Goal: Task Accomplishment & Management: Complete application form

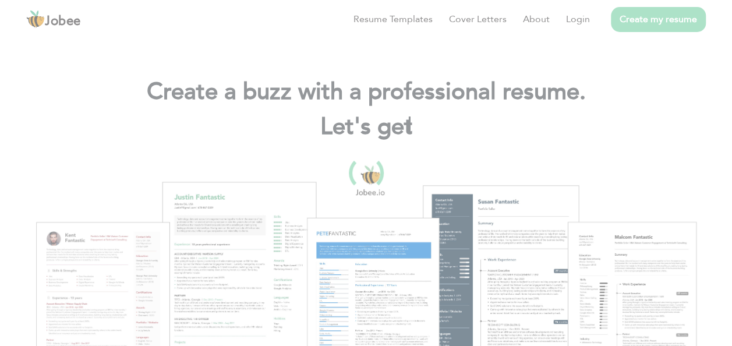
scroll to position [35, 0]
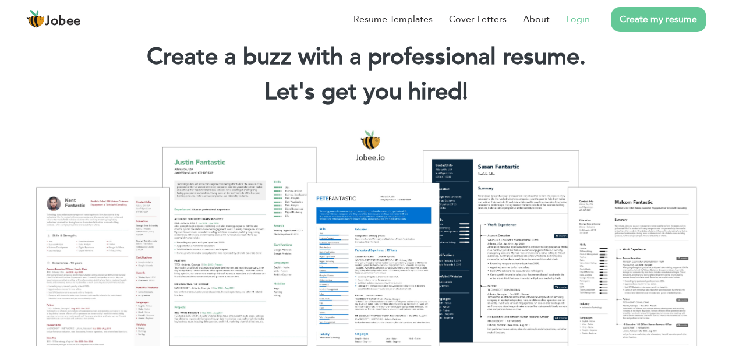
click at [579, 19] on link "Login" at bounding box center [578, 19] width 24 height 14
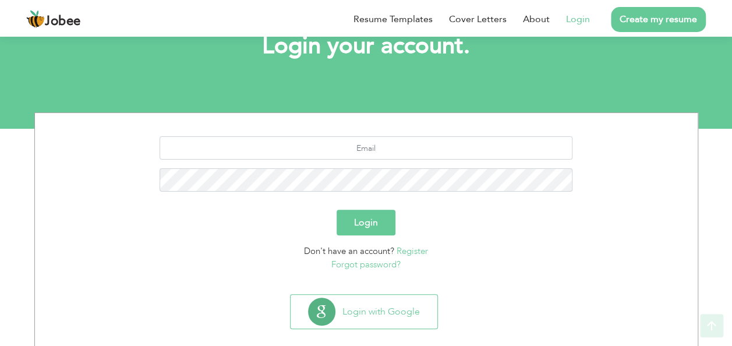
scroll to position [96, 0]
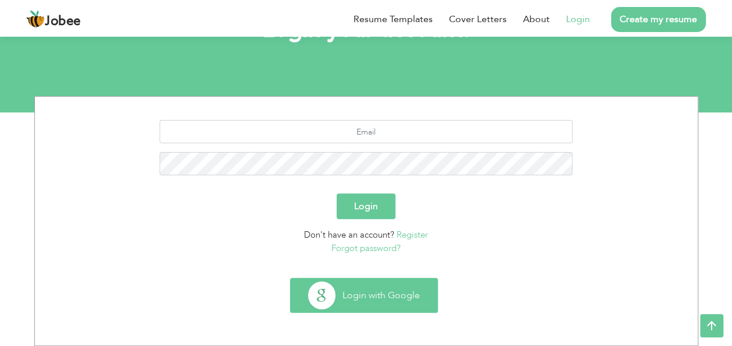
click at [384, 295] on button "Login with Google" at bounding box center [364, 295] width 147 height 34
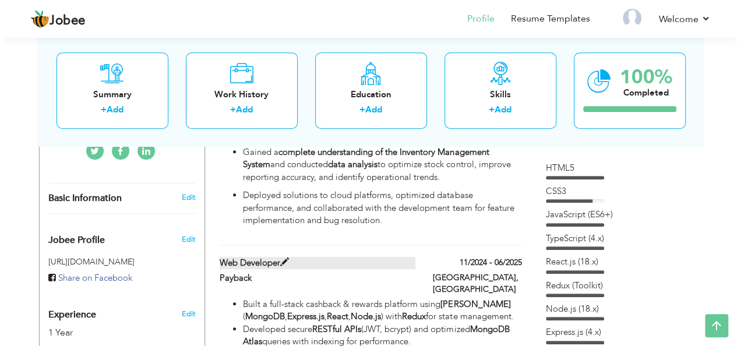
scroll to position [313, 0]
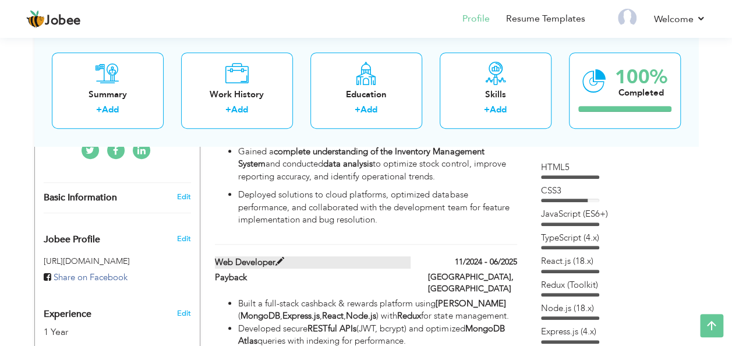
click at [277, 257] on span at bounding box center [279, 261] width 9 height 9
type input "Web Developer"
type input "Payback"
type input "11/2024"
type input "06/2025"
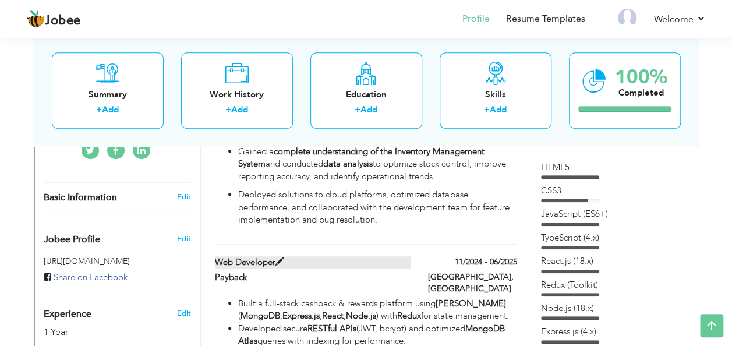
type input "[GEOGRAPHIC_DATA]"
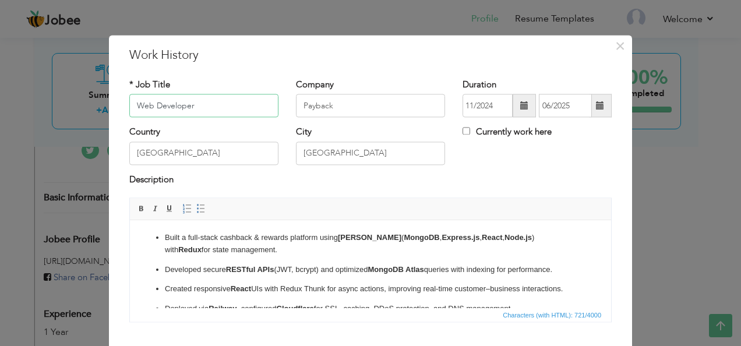
click at [136, 105] on input "Web Developer" at bounding box center [203, 105] width 149 height 23
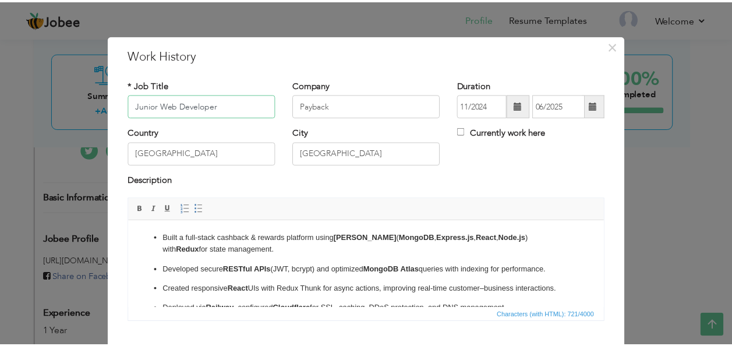
scroll to position [70, 0]
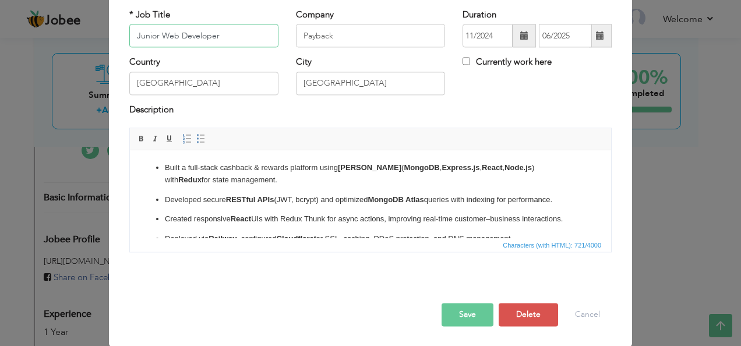
type input "Junior Web Developer"
click at [470, 323] on button "Save" at bounding box center [467, 314] width 52 height 23
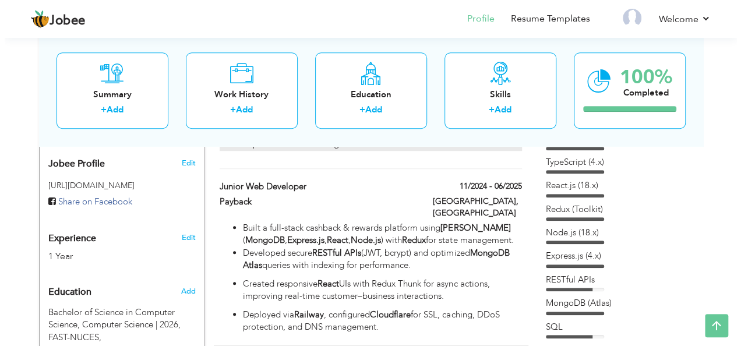
scroll to position [425, 0]
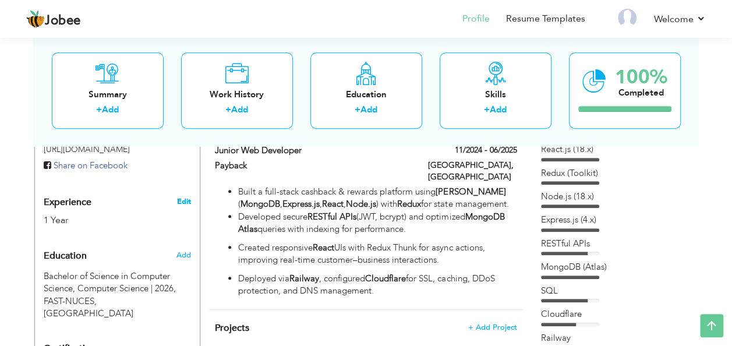
click at [184, 196] on link "Edit" at bounding box center [183, 201] width 14 height 10
type input "M. Faizan"
type input "[PERSON_NAME]"
type input "03055363544"
select select "number:166"
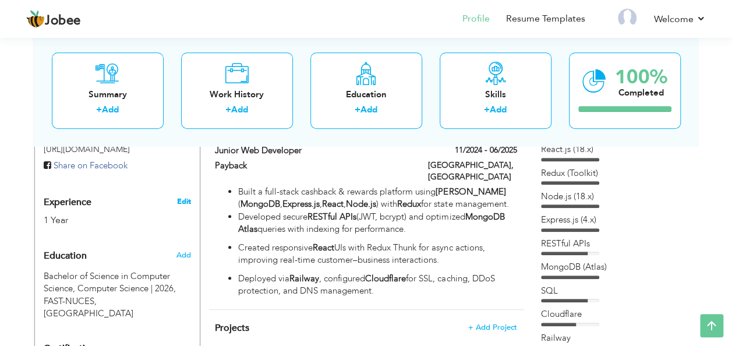
type input "293-C PIA ECHS, [GEOGRAPHIC_DATA]"
select select "number:3"
type input "Payback"
type input "Software Engineer"
type input "[DOMAIN_NAME][URL][PERSON_NAME]"
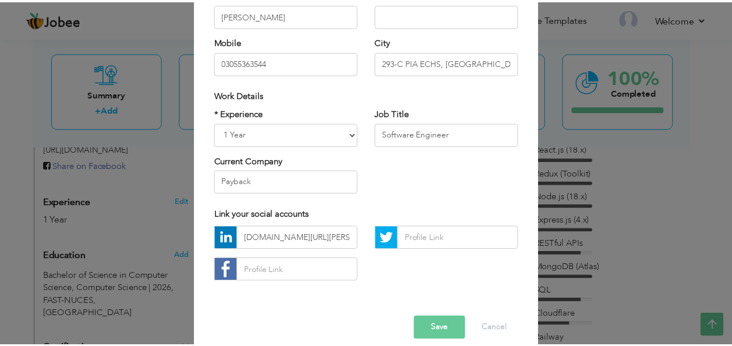
scroll to position [176, 0]
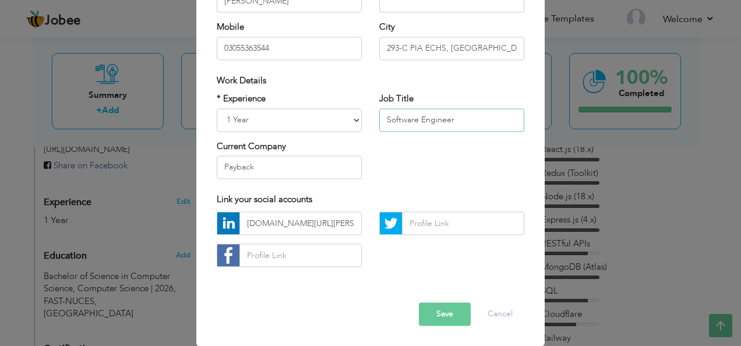
click at [454, 119] on input "Software Engineer" at bounding box center [451, 119] width 145 height 23
click at [503, 312] on button "Cancel" at bounding box center [500, 314] width 48 height 23
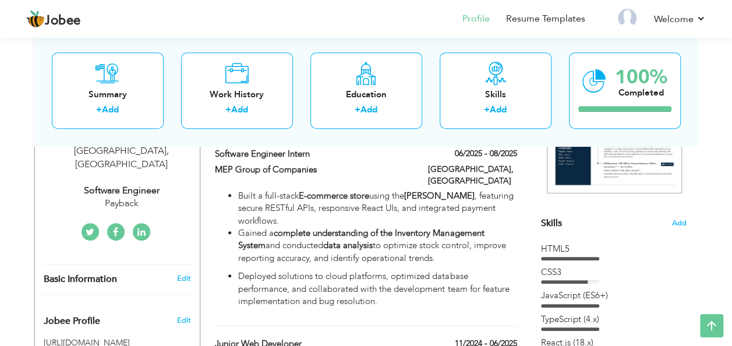
scroll to position [0, 0]
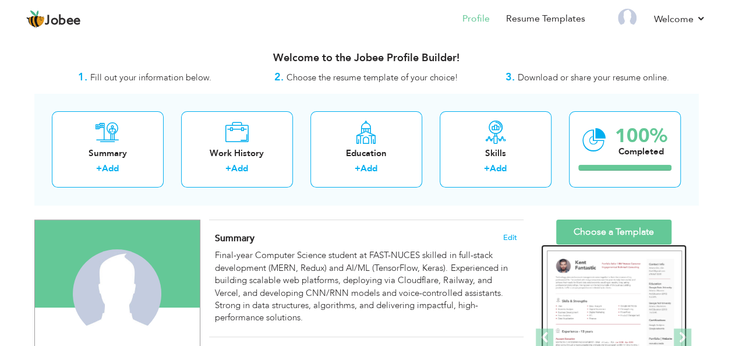
click at [584, 278] on img at bounding box center [614, 337] width 135 height 175
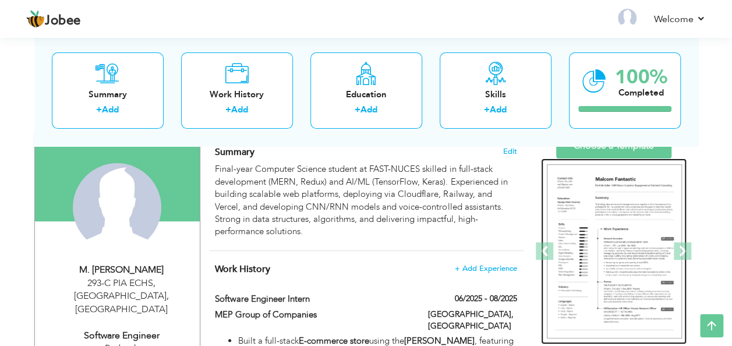
click at [606, 211] on img at bounding box center [614, 251] width 135 height 175
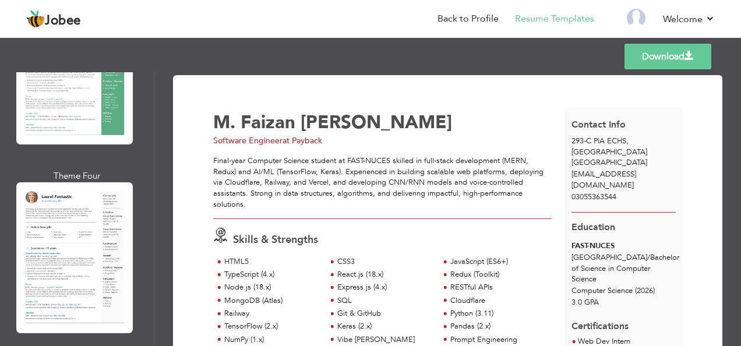
scroll to position [651, 0]
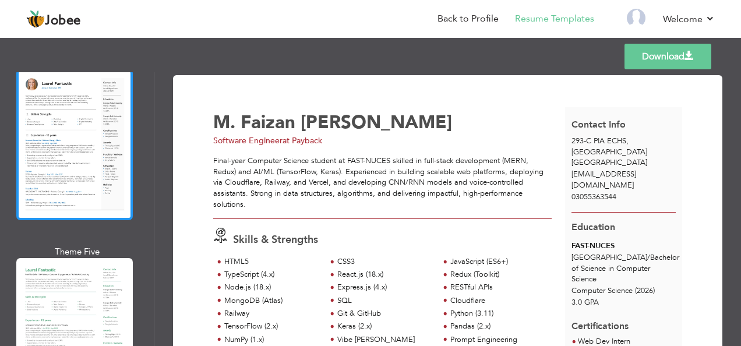
click at [93, 158] on div at bounding box center [74, 144] width 116 height 150
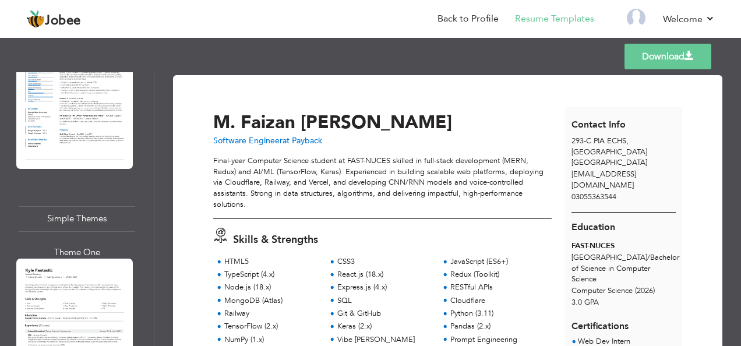
scroll to position [4252, 0]
click at [70, 258] on div at bounding box center [74, 333] width 116 height 150
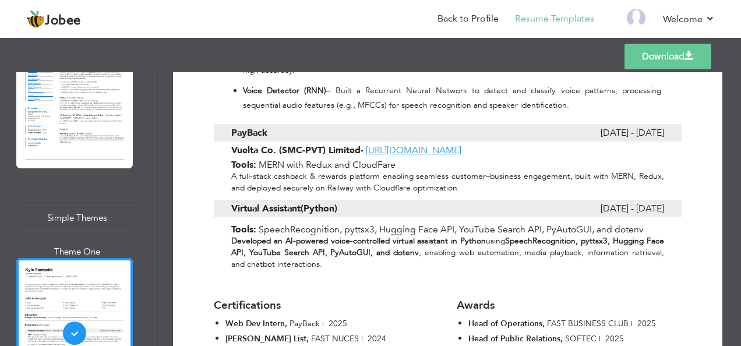
scroll to position [975, 0]
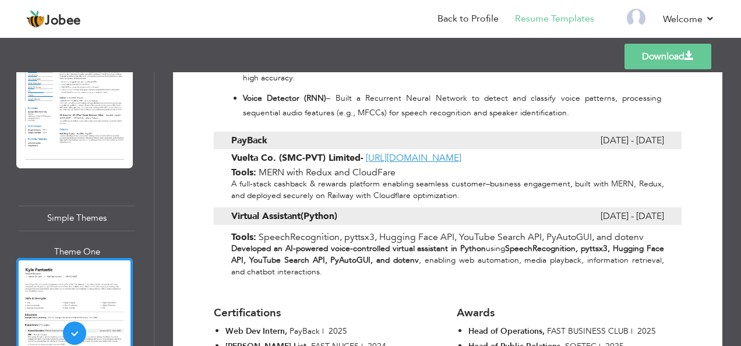
click at [658, 55] on link "Download" at bounding box center [667, 57] width 87 height 26
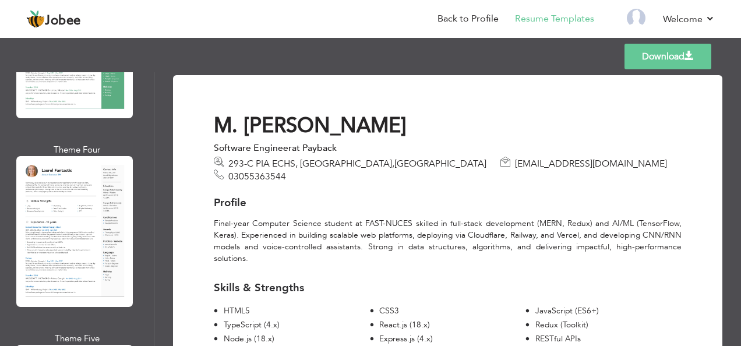
scroll to position [578, 0]
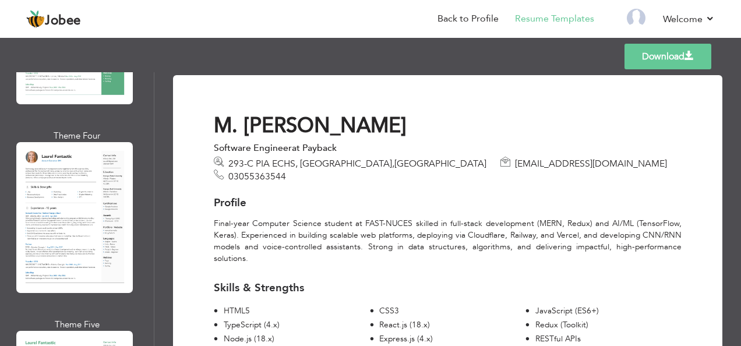
click at [94, 220] on div at bounding box center [74, 217] width 116 height 150
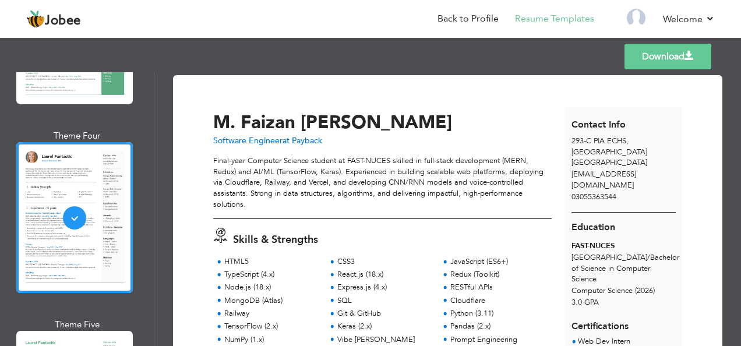
click at [275, 138] on span "Software Engineer" at bounding box center [247, 140] width 69 height 11
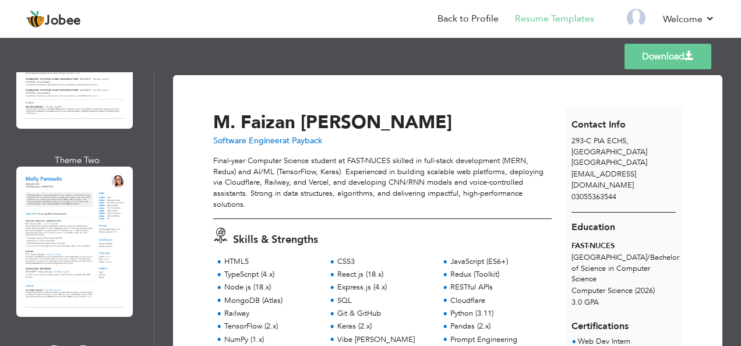
scroll to position [1376, 0]
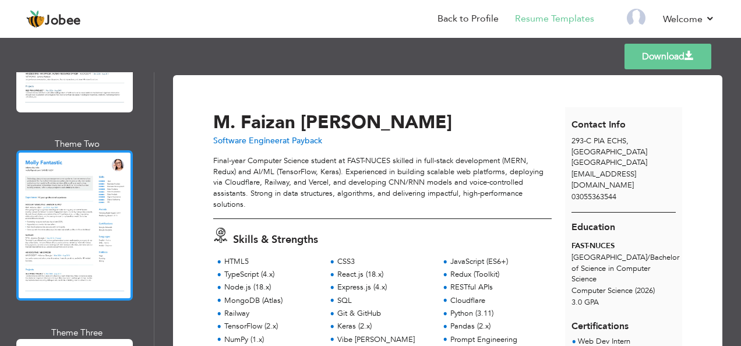
click at [108, 200] on div at bounding box center [74, 225] width 116 height 150
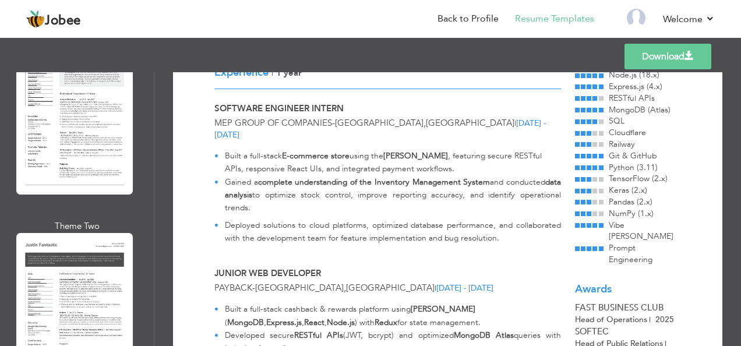
scroll to position [0, 0]
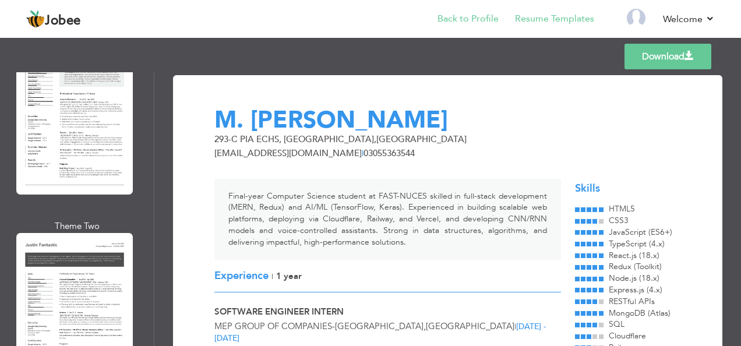
click at [470, 11] on li "Back to Profile" at bounding box center [459, 19] width 77 height 31
click at [471, 18] on link "Back to Profile" at bounding box center [467, 18] width 61 height 13
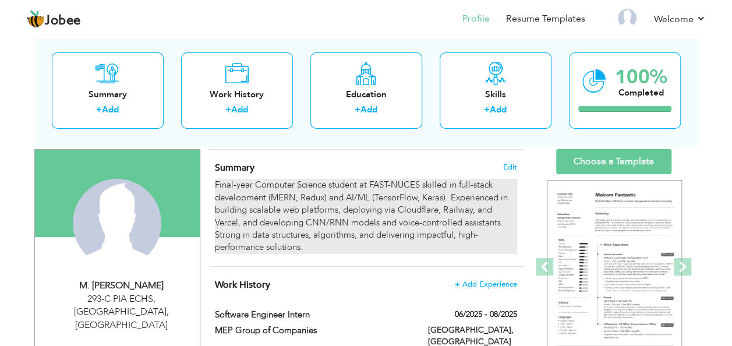
scroll to position [73, 0]
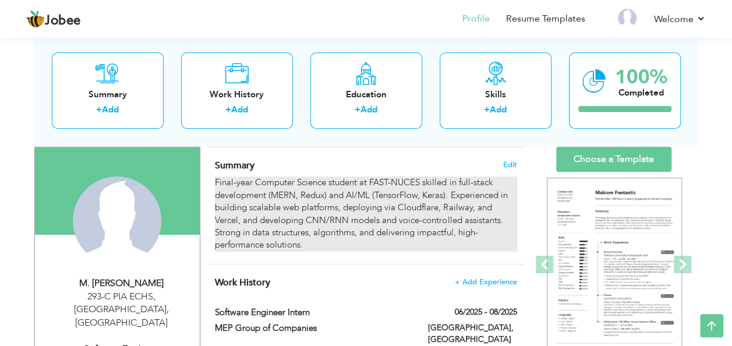
click at [418, 232] on div "Final-year Computer Science student at FAST-NUCES skilled in full-stack develop…" at bounding box center [366, 213] width 302 height 75
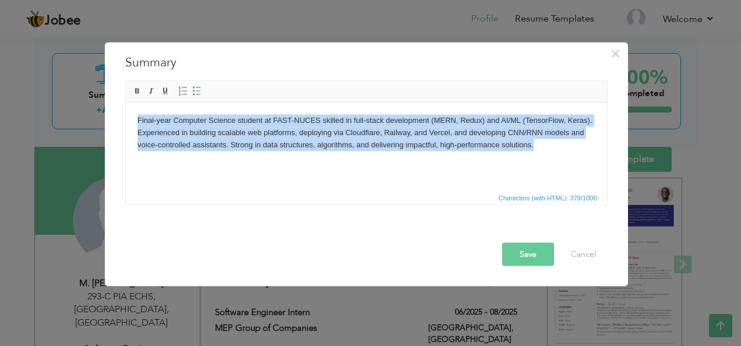
click at [474, 150] on body "Final-year Computer Science student at FAST-NUCES skilled in full-stack develop…" at bounding box center [366, 132] width 458 height 36
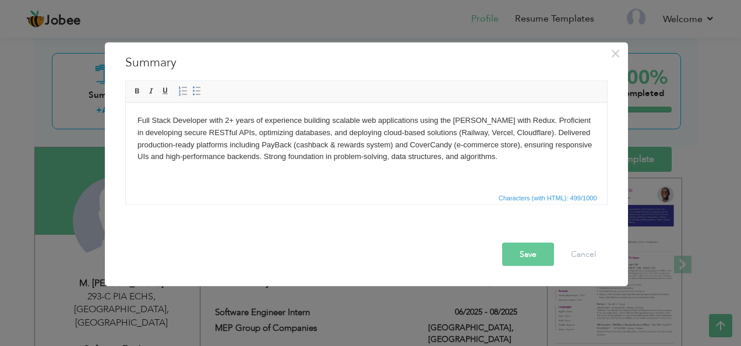
click at [436, 143] on body "Full Stack Developer with 2+ years of experience building scalable web applicat…" at bounding box center [366, 138] width 458 height 48
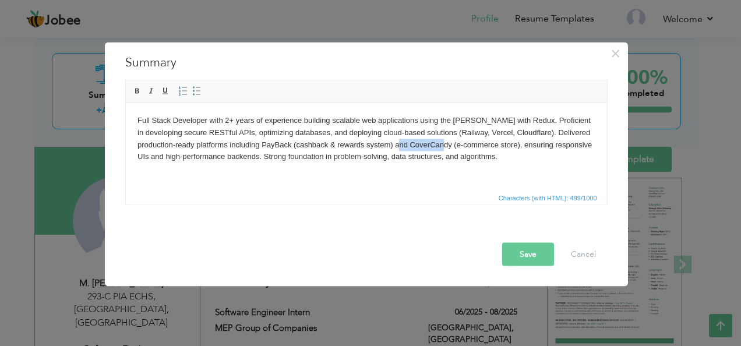
click at [436, 143] on body "Full Stack Developer with 2+ years of experience building scalable web applicat…" at bounding box center [366, 138] width 458 height 48
click at [444, 145] on body "Full Stack Developer with 2+ years of experience building scalable web applicat…" at bounding box center [366, 138] width 458 height 48
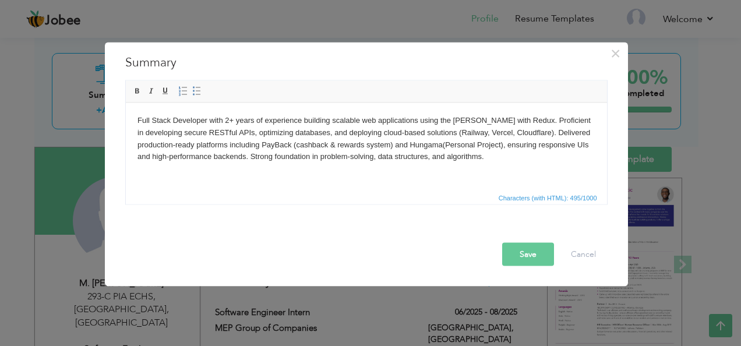
click at [525, 254] on button "Save" at bounding box center [528, 254] width 52 height 23
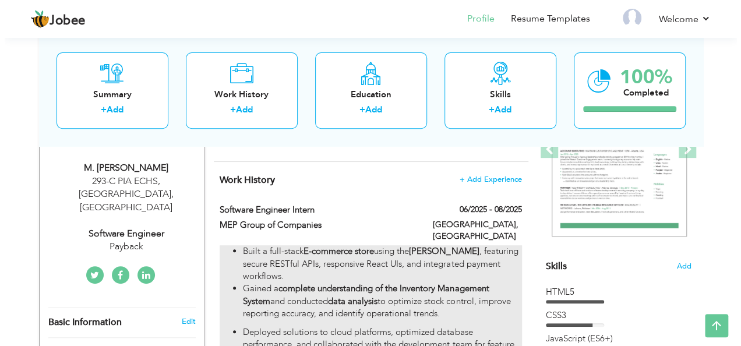
scroll to position [188, 0]
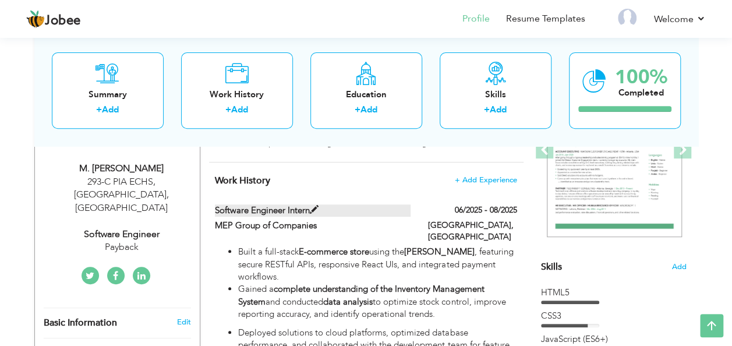
click at [314, 207] on span at bounding box center [314, 210] width 9 height 9
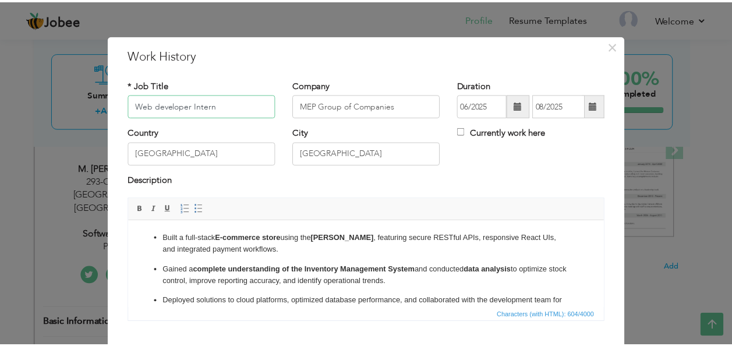
scroll to position [70, 0]
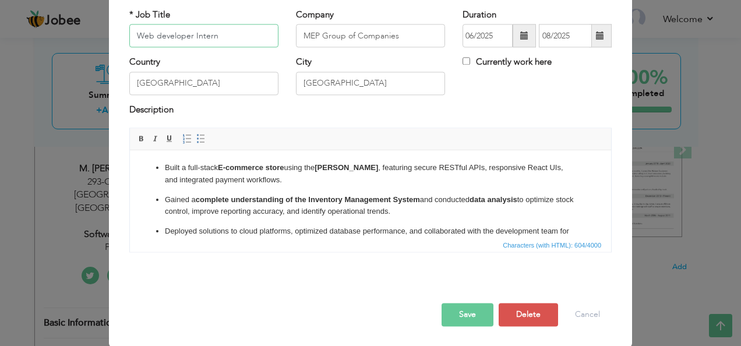
type input "Web developer Intern"
click at [469, 312] on button "Save" at bounding box center [467, 314] width 52 height 23
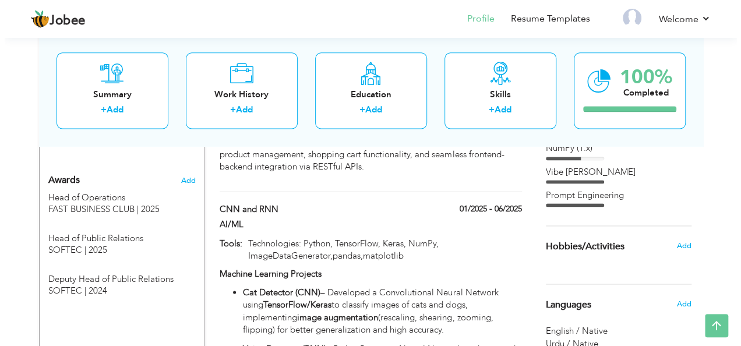
scroll to position [756, 0]
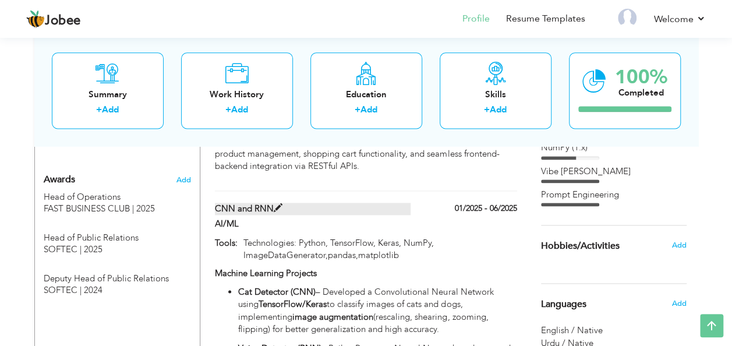
click at [269, 203] on label "CNN and RNN" at bounding box center [313, 209] width 196 height 12
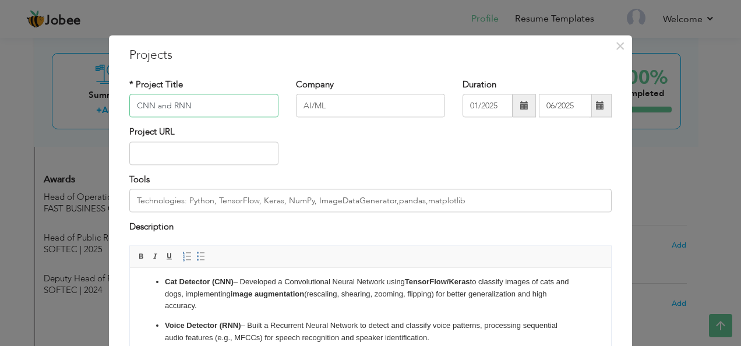
scroll to position [118, 0]
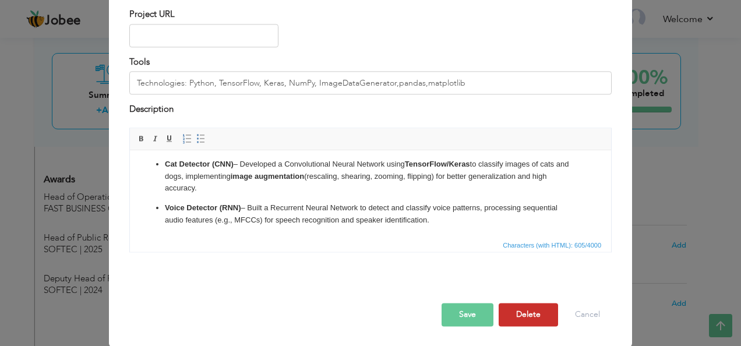
click at [538, 314] on button "Delete" at bounding box center [528, 314] width 59 height 23
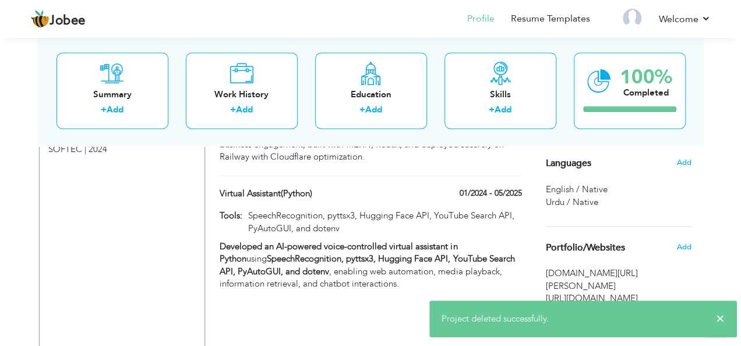
scroll to position [897, 0]
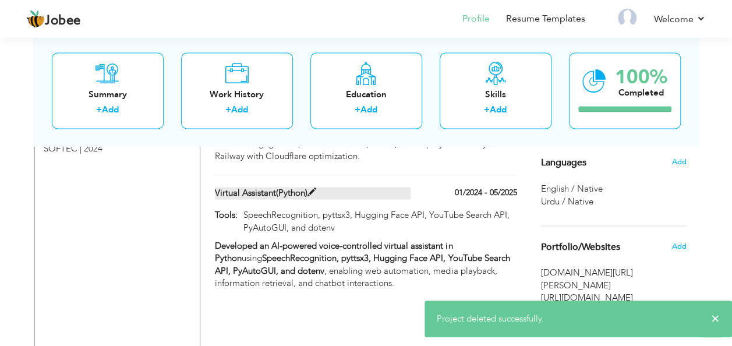
click at [313, 188] on label "Virtual Assistant(Python)" at bounding box center [313, 193] width 196 height 12
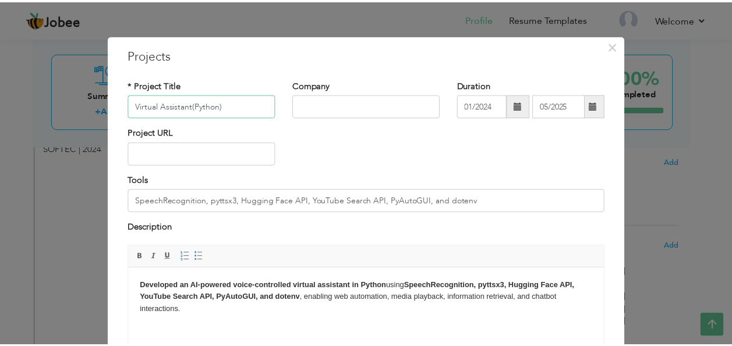
scroll to position [118, 0]
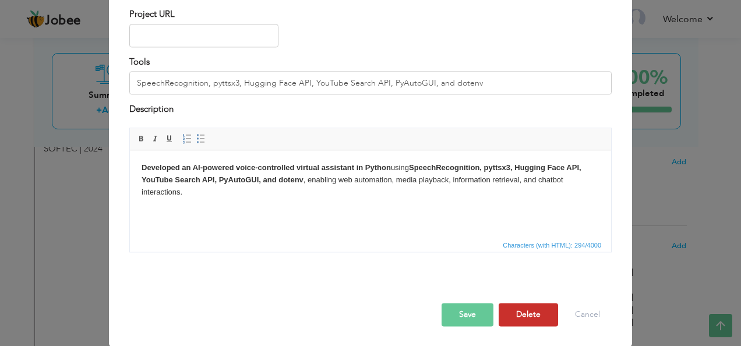
click at [524, 310] on button "Delete" at bounding box center [528, 314] width 59 height 23
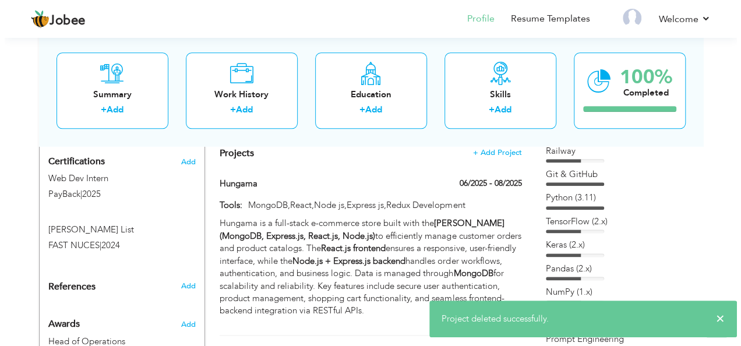
scroll to position [610, 0]
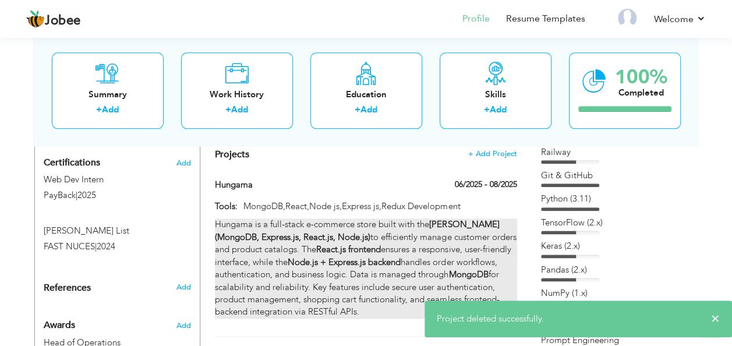
click at [364, 221] on strong "MERN stack (MongoDB, Express.js, React.js, Node.js)" at bounding box center [357, 230] width 284 height 24
type input "Hungama"
type input "06/2025"
type input "08/2025"
type input "MongoDB,React,Node js,Express js,Redux Development"
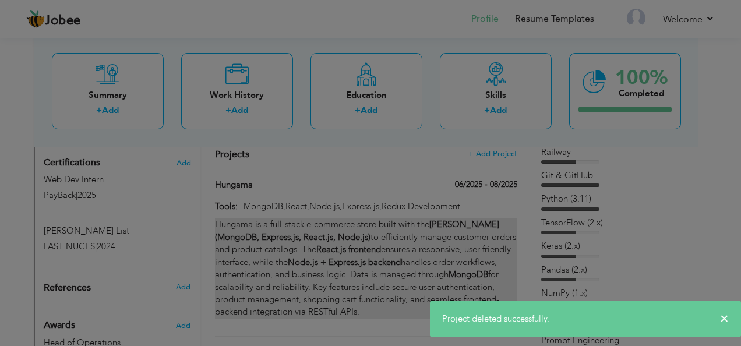
scroll to position [0, 0]
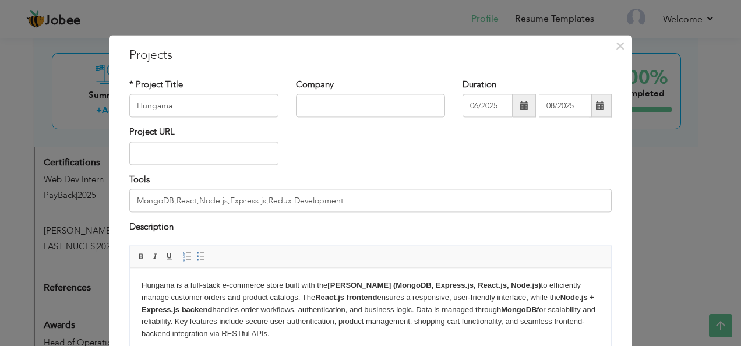
click at [345, 295] on strong "React.js frontend" at bounding box center [346, 297] width 62 height 9
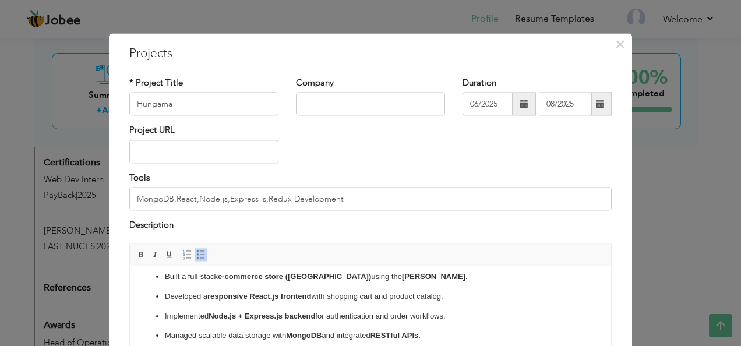
scroll to position [118, 0]
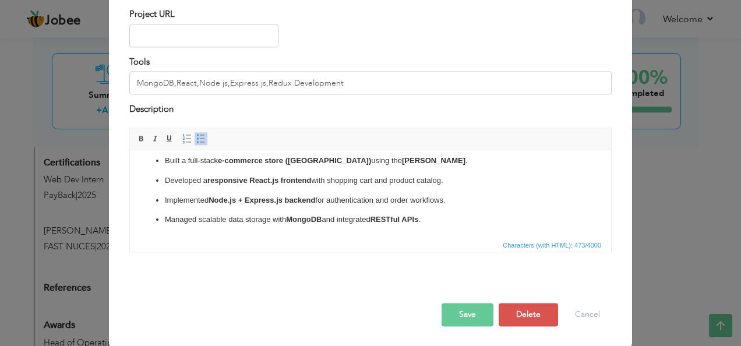
click at [472, 305] on button "Save" at bounding box center [467, 314] width 52 height 23
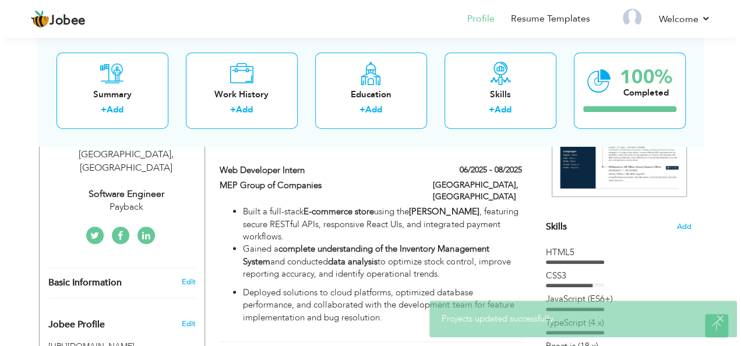
scroll to position [225, 0]
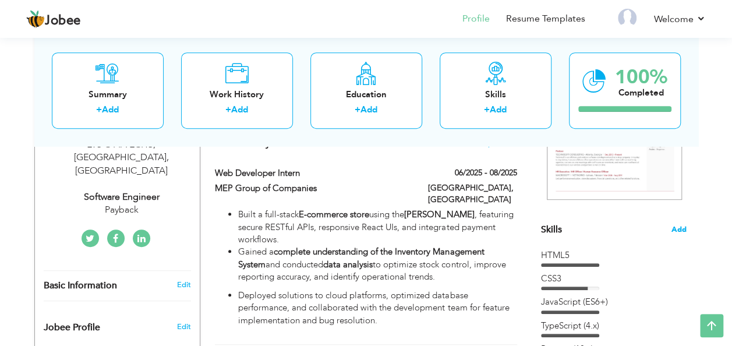
click at [684, 232] on span "Add" at bounding box center [678, 229] width 15 height 11
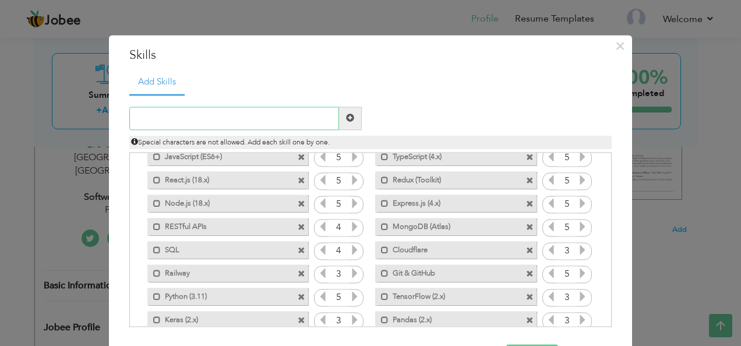
scroll to position [54, 0]
click at [526, 254] on span at bounding box center [530, 251] width 8 height 8
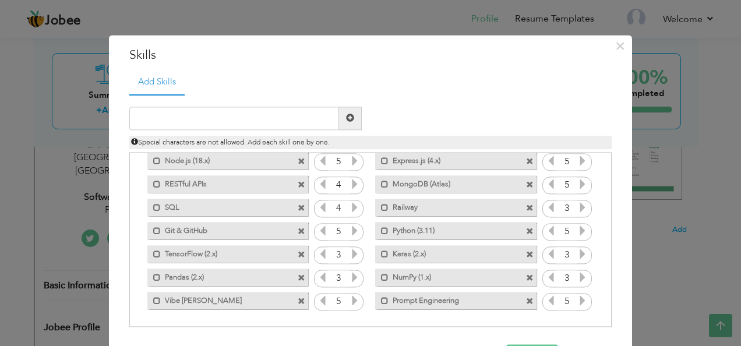
click at [526, 252] on span at bounding box center [530, 256] width 8 height 8
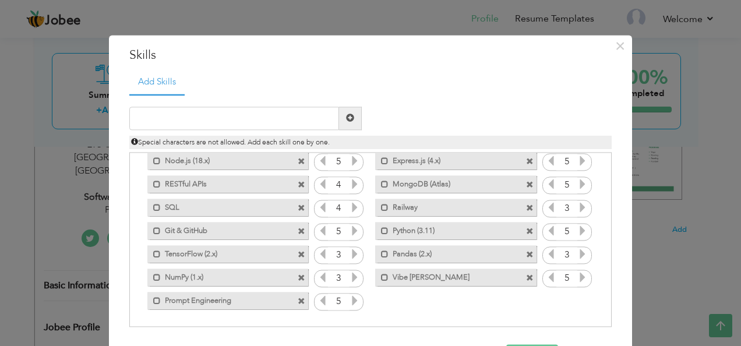
click at [526, 252] on span at bounding box center [530, 256] width 8 height 8
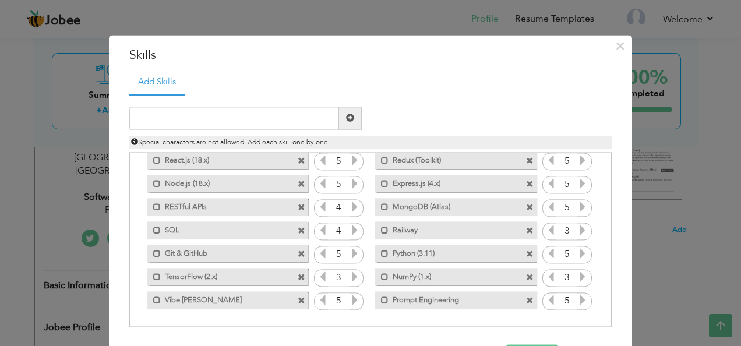
scroll to position [72, 0]
click at [526, 304] on div "Mark as primary skill. Prompt Engineering" at bounding box center [455, 300] width 161 height 17
click at [526, 302] on span at bounding box center [530, 302] width 8 height 8
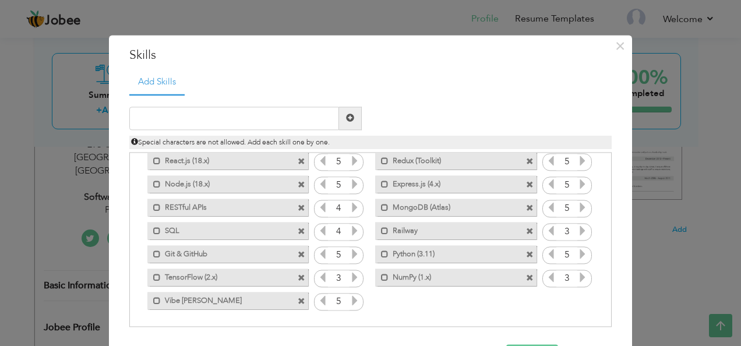
click at [290, 280] on div "Mark as primary skill. TensorFlow (2.x)" at bounding box center [227, 277] width 161 height 17
click at [298, 280] on span at bounding box center [302, 279] width 8 height 8
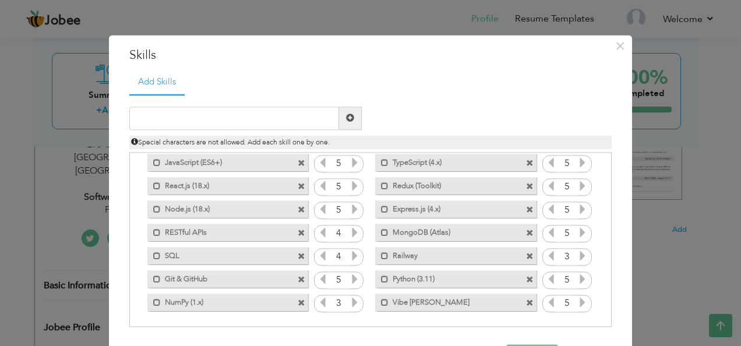
scroll to position [49, 0]
click at [298, 255] on span at bounding box center [302, 256] width 8 height 8
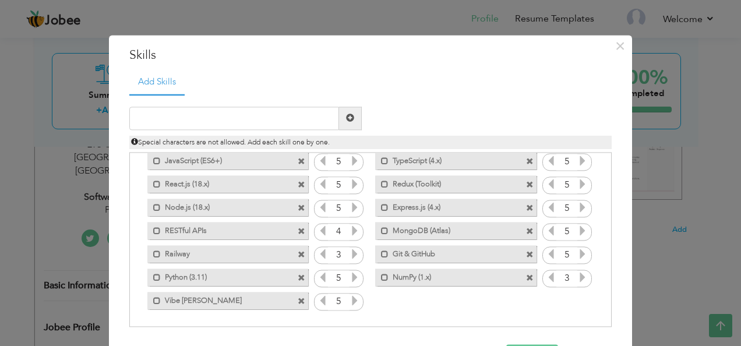
scroll to position [0, 0]
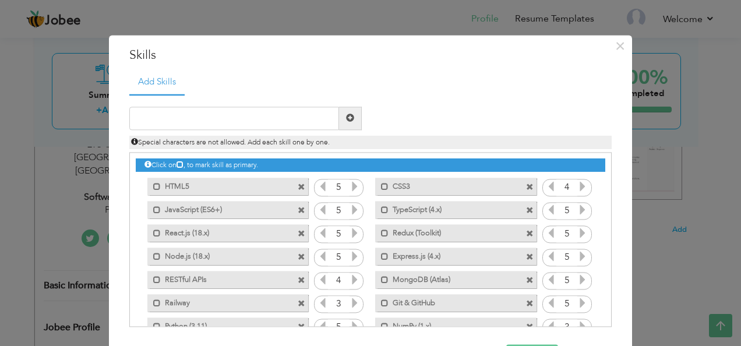
click at [298, 186] on span at bounding box center [302, 188] width 8 height 8
click at [291, 188] on div "Mark as primary skill. CSS3" at bounding box center [227, 186] width 161 height 17
click at [298, 188] on span at bounding box center [302, 188] width 8 height 8
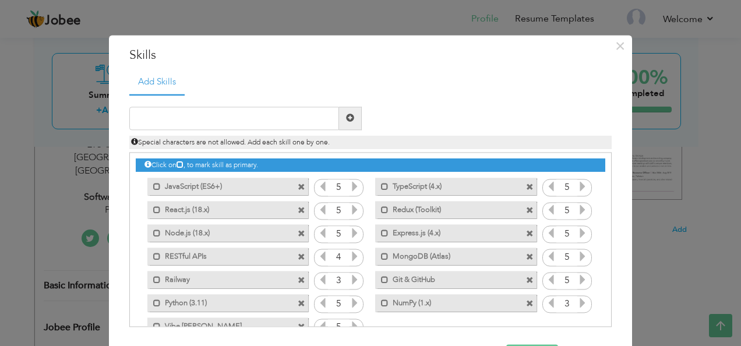
click at [526, 186] on span at bounding box center [530, 188] width 8 height 8
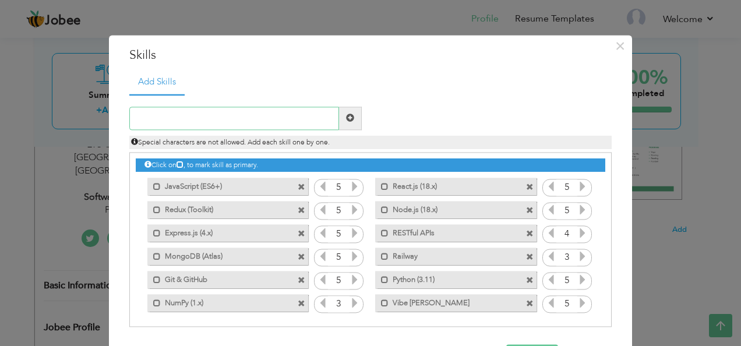
click at [269, 115] on input "text" at bounding box center [234, 118] width 210 height 23
type input "SQL"
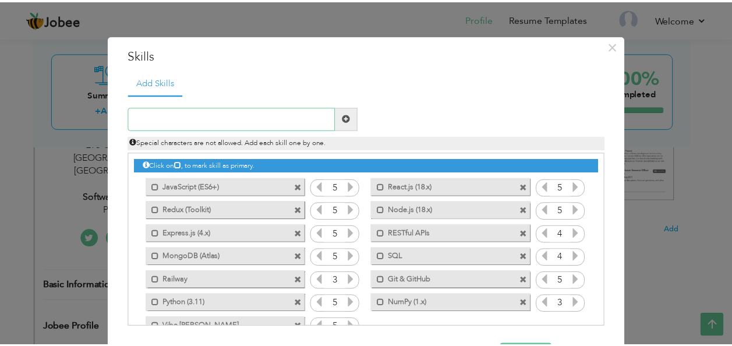
scroll to position [42, 0]
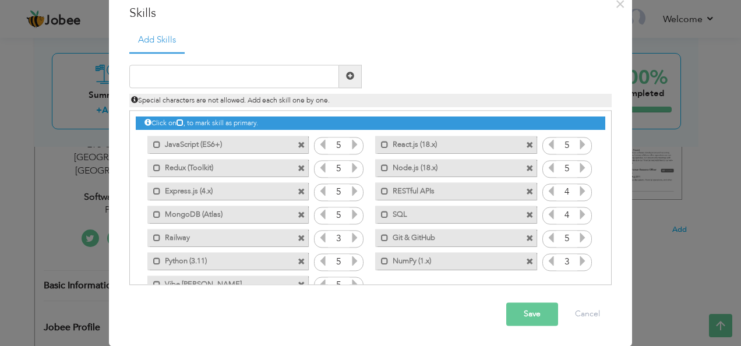
click at [577, 214] on icon at bounding box center [582, 214] width 10 height 10
click at [544, 317] on button "Save" at bounding box center [532, 313] width 52 height 23
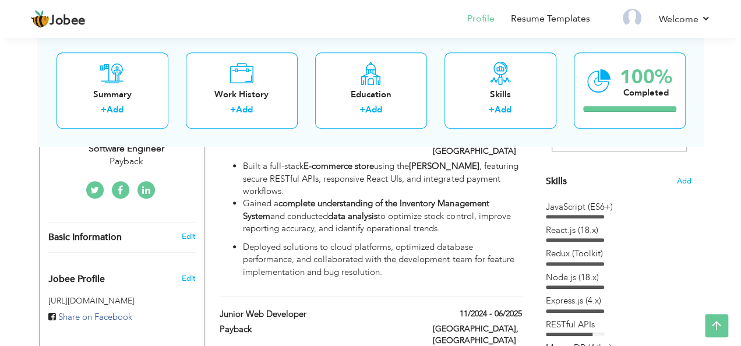
scroll to position [273, 0]
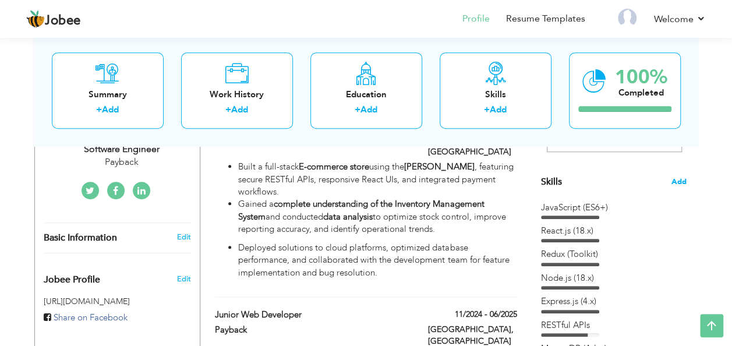
click at [680, 182] on span "Add" at bounding box center [678, 181] width 15 height 11
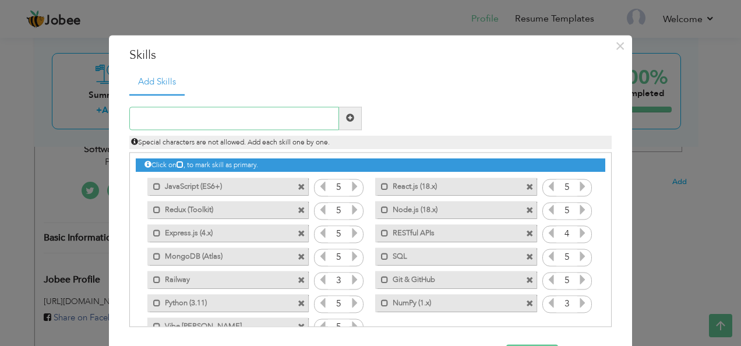
scroll to position [26, 0]
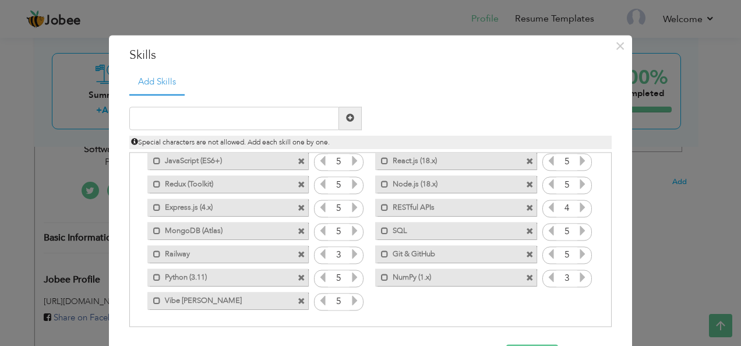
click at [526, 278] on span at bounding box center [530, 279] width 8 height 8
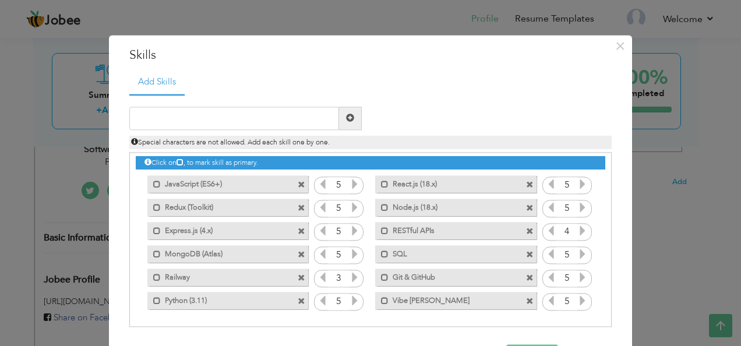
scroll to position [42, 0]
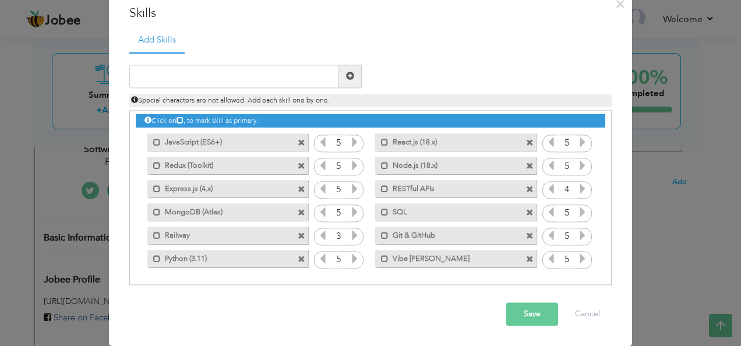
click at [535, 317] on button "Save" at bounding box center [532, 313] width 52 height 23
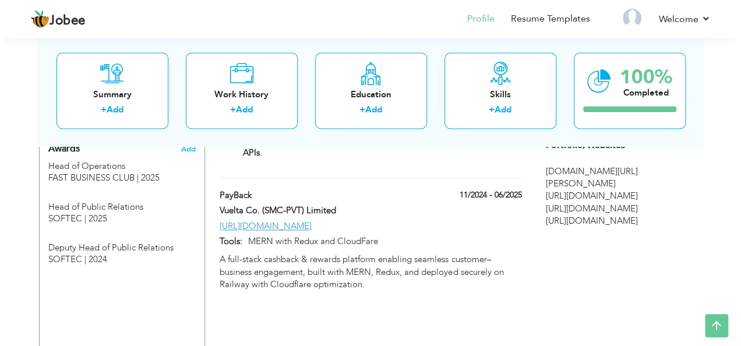
scroll to position [782, 0]
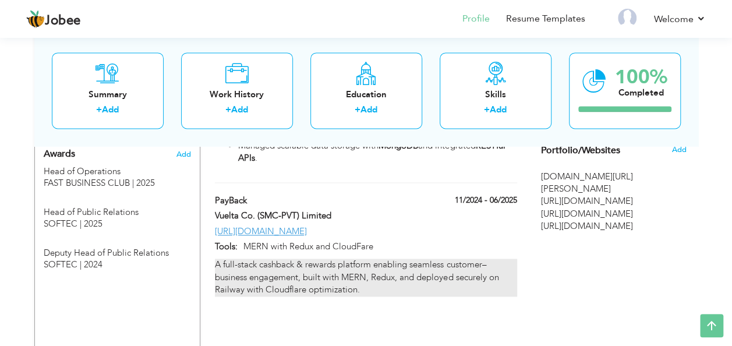
click at [368, 261] on div "A full-stack cashback & rewards platform enabling seamless customer–business en…" at bounding box center [366, 277] width 302 height 37
type input "PayBack"
type input "Vuelta Co. (SMC-PVT) Limited"
type input "11/2024"
type input "06/2025"
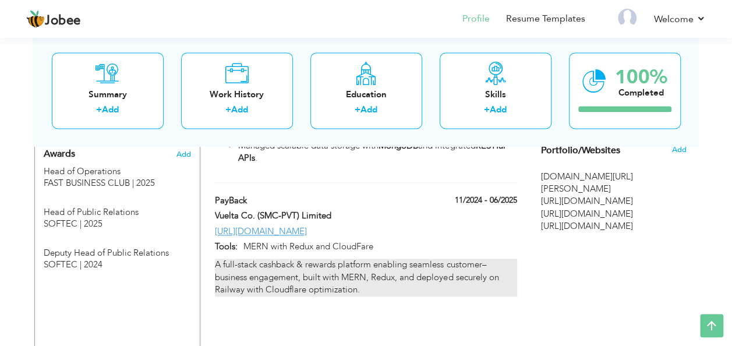
type input "[URL][DOMAIN_NAME]"
type input "MERN with Redux and CloudFare"
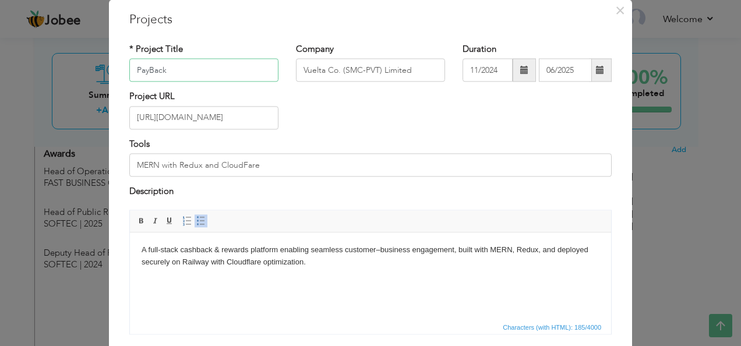
scroll to position [37, 0]
click at [362, 277] on html "A full-stack cashback & rewards platform enabling seamless customer–business en…" at bounding box center [370, 255] width 481 height 48
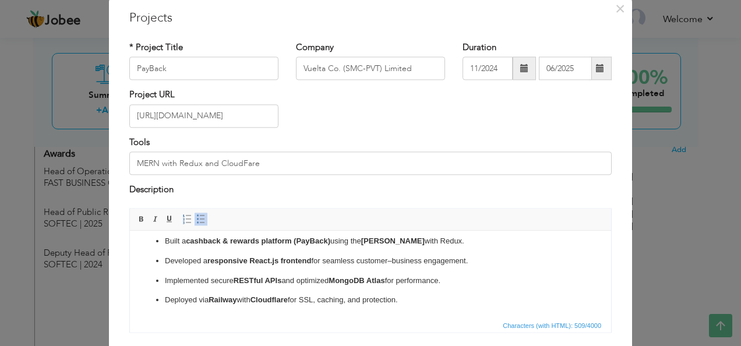
scroll to position [118, 0]
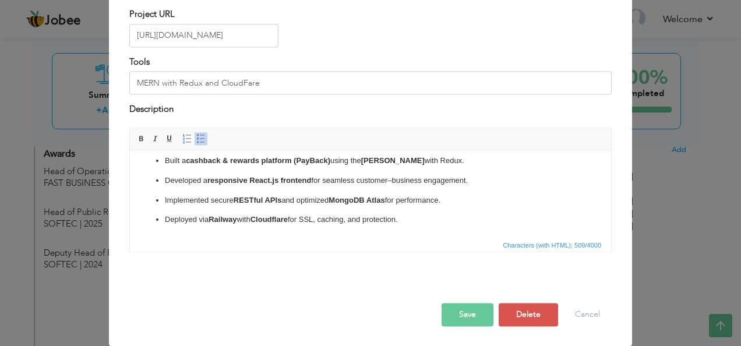
click at [476, 307] on button "Save" at bounding box center [467, 314] width 52 height 23
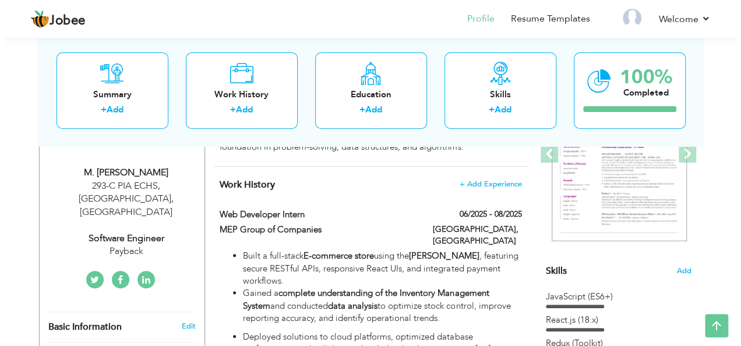
scroll to position [182, 0]
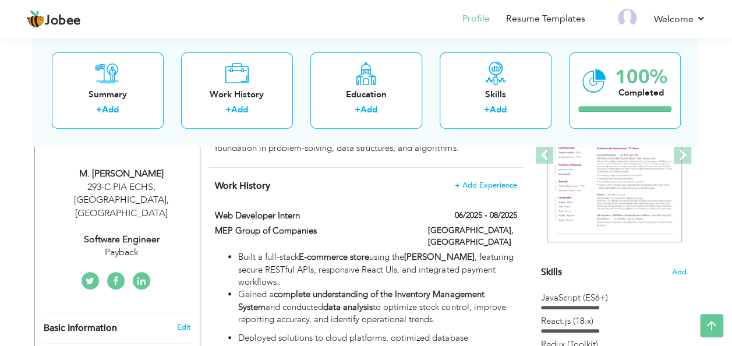
click at [125, 233] on div "Software Engineer" at bounding box center [122, 239] width 156 height 13
type input "M. Faizan"
type input "[PERSON_NAME]"
type input "03055363544"
select select "number:166"
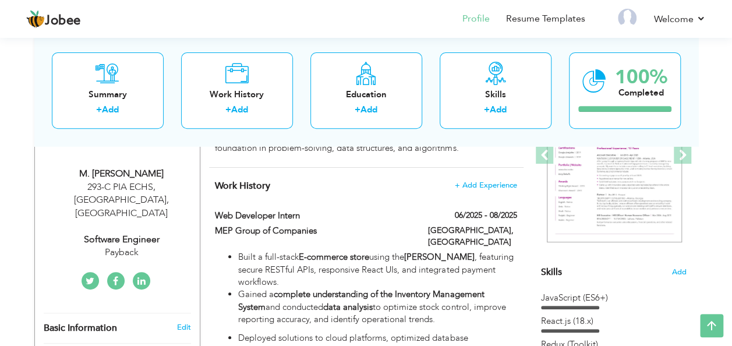
type input "293-C PIA ECHS, [GEOGRAPHIC_DATA]"
select select "number:3"
type input "Payback"
type input "Software Engineer"
type input "[DOMAIN_NAME][URL][PERSON_NAME]"
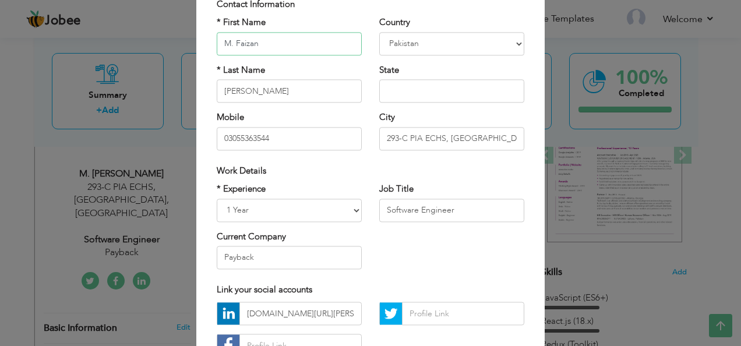
scroll to position [87, 0]
click at [331, 206] on select "Entry Level Less than 1 Year 1 Year 2 Years 3 Years 4 Years 5 Years 6 Years 7 Y…" at bounding box center [289, 209] width 145 height 23
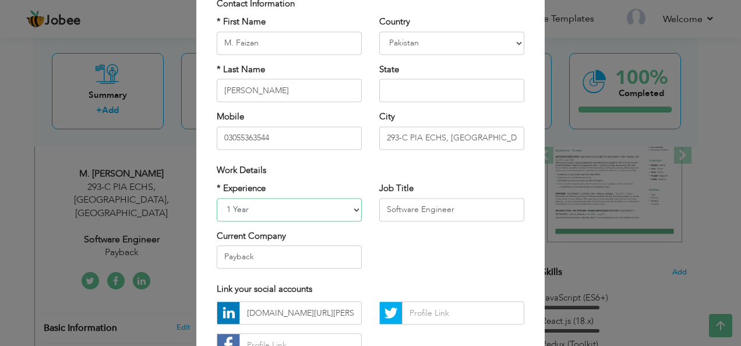
select select "number:4"
click at [217, 198] on select "Entry Level Less than 1 Year 1 Year 2 Years 3 Years 4 Years 5 Years 6 Years 7 Y…" at bounding box center [289, 209] width 145 height 23
click at [429, 213] on input "Software Engineer" at bounding box center [451, 209] width 145 height 23
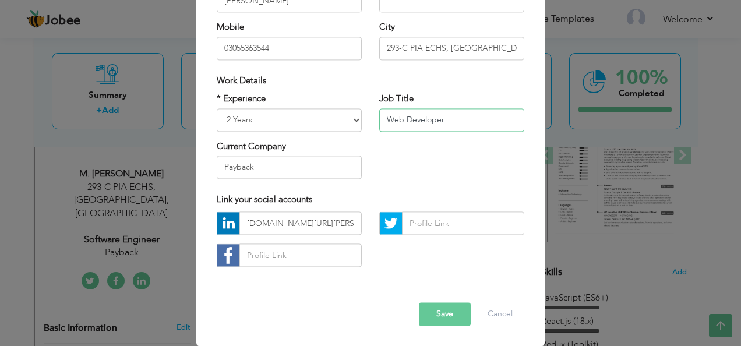
type input "Web Developer"
click at [438, 321] on button "Save" at bounding box center [445, 314] width 52 height 23
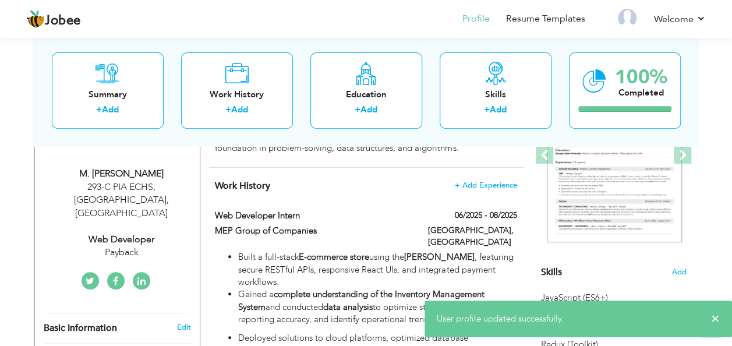
click at [137, 246] on div "Payback" at bounding box center [122, 252] width 156 height 13
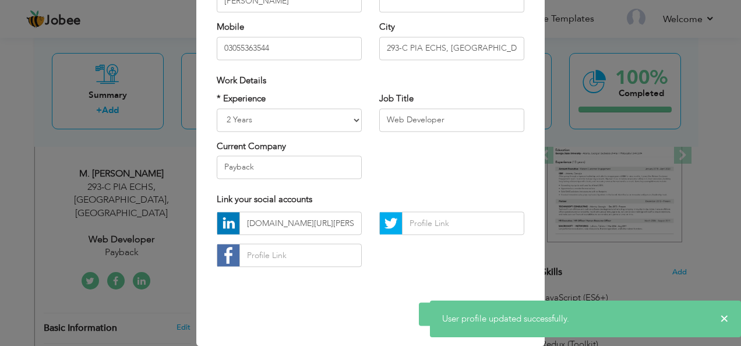
scroll to position [0, 0]
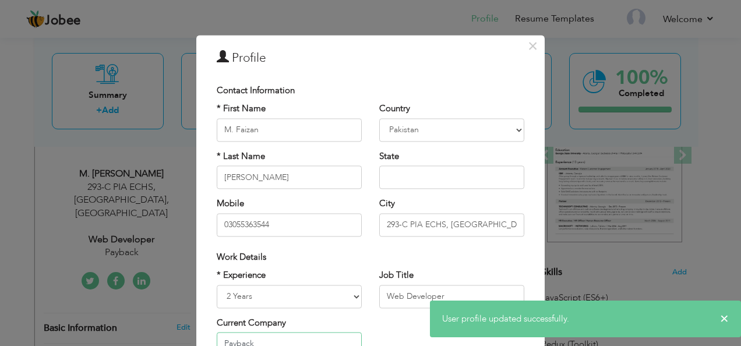
click at [282, 338] on input "Payback" at bounding box center [289, 343] width 145 height 23
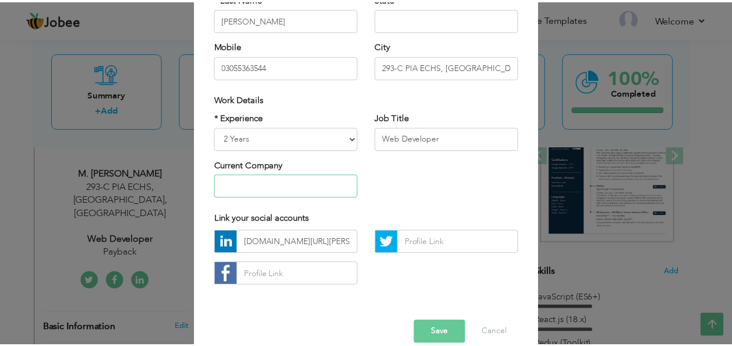
scroll to position [162, 0]
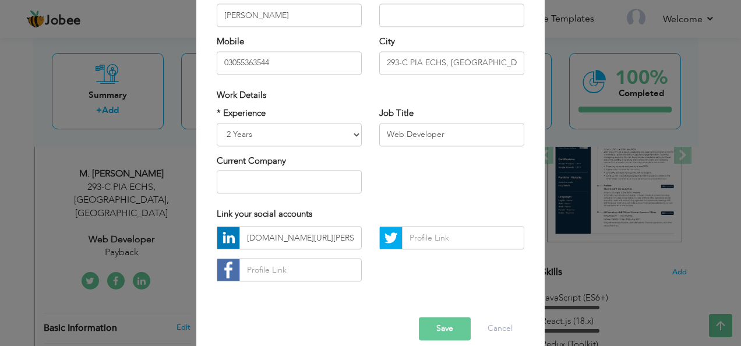
click at [436, 331] on button "Save" at bounding box center [445, 328] width 52 height 23
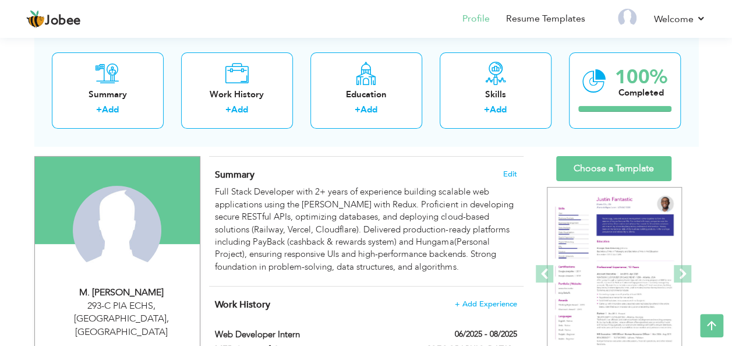
scroll to position [62, 0]
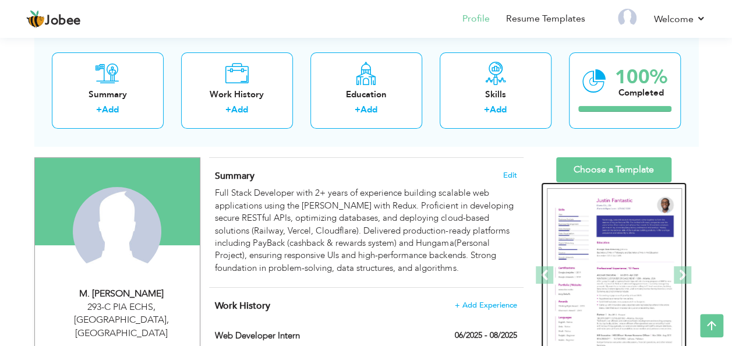
click at [617, 217] on img at bounding box center [614, 275] width 135 height 175
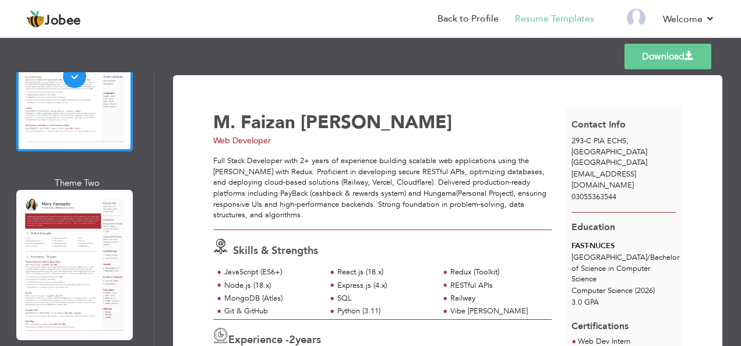
click at [668, 65] on link "Download" at bounding box center [667, 57] width 87 height 26
